Goal: Task Accomplishment & Management: Manage account settings

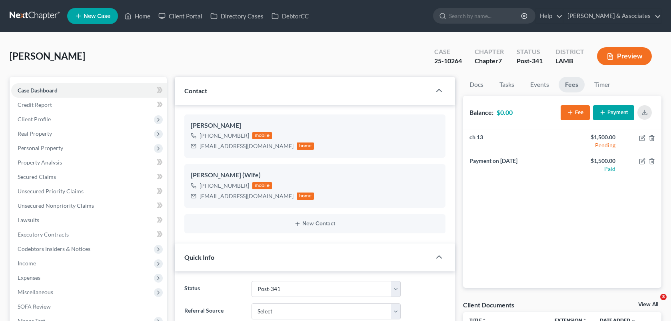
select select "19"
select select "0"
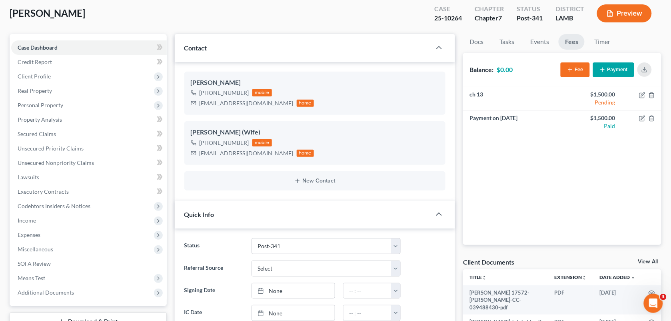
scroll to position [12, 0]
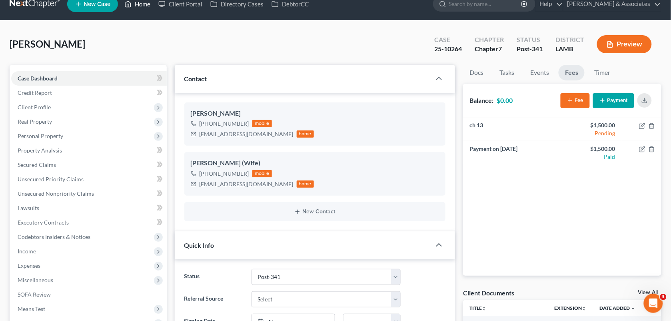
click at [133, 11] on link "Home" at bounding box center [137, 4] width 34 height 14
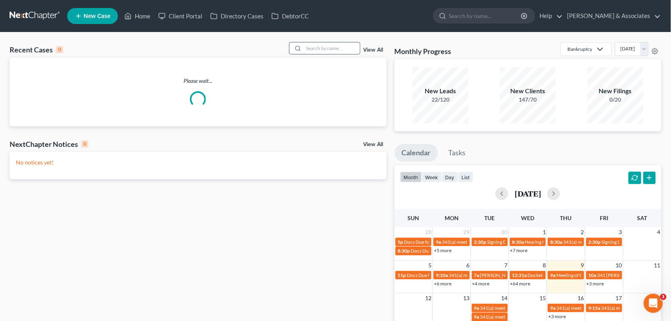
click at [329, 51] on input "search" at bounding box center [332, 48] width 56 height 12
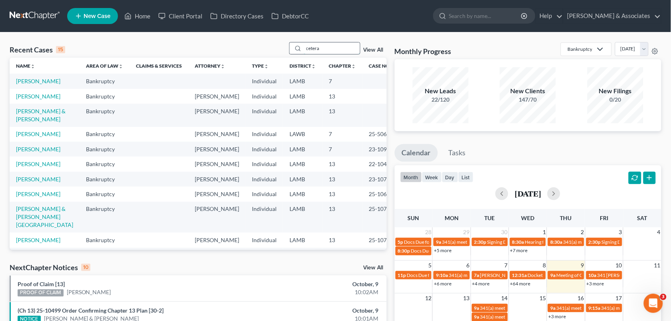
type input "cetera"
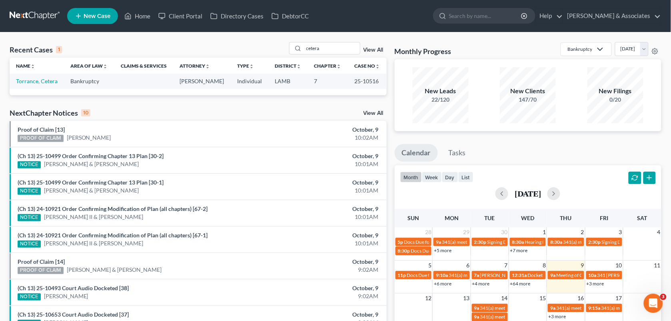
click at [40, 85] on td "Torrance, Cetera" at bounding box center [37, 81] width 55 height 15
click at [38, 83] on link "Torrance, Cetera" at bounding box center [37, 81] width 42 height 7
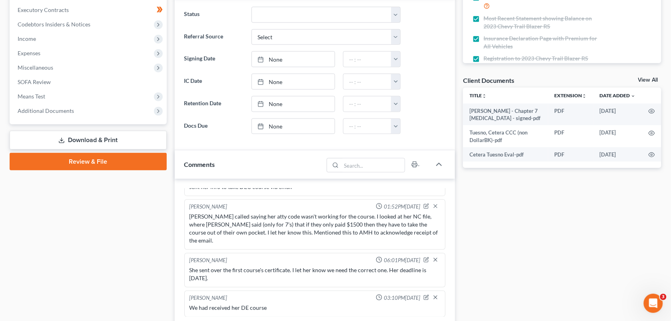
scroll to position [356, 0]
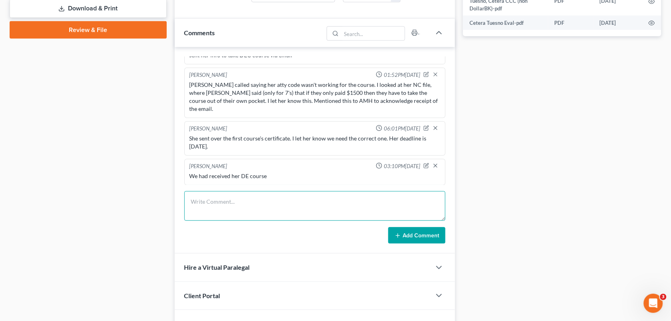
click at [281, 216] on textarea at bounding box center [314, 206] width 261 height 30
type textarea "Tagged TRS in task of her course certificate."
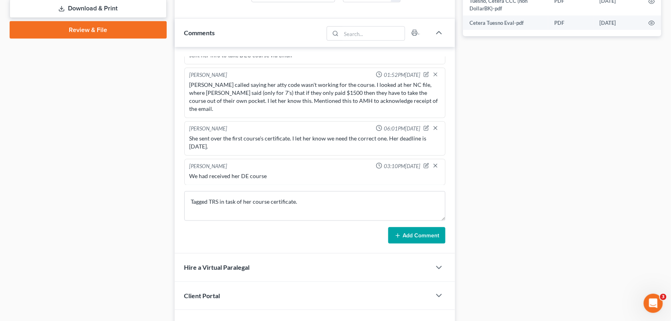
click at [406, 235] on button "Add Comment" at bounding box center [416, 235] width 57 height 17
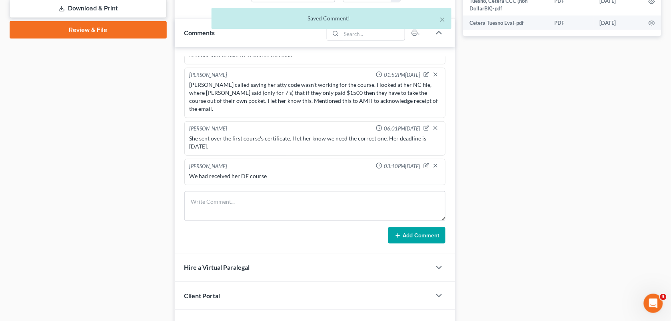
scroll to position [1929, 0]
